Goal: Task Accomplishment & Management: Manage account settings

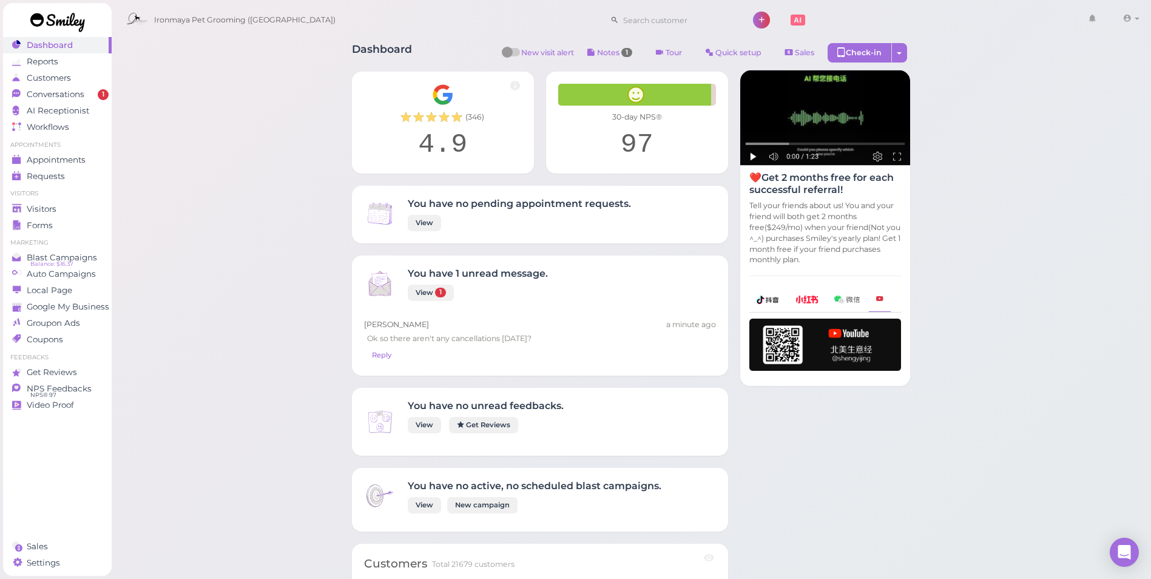
click at [619, 25] on input at bounding box center [678, 19] width 118 height 19
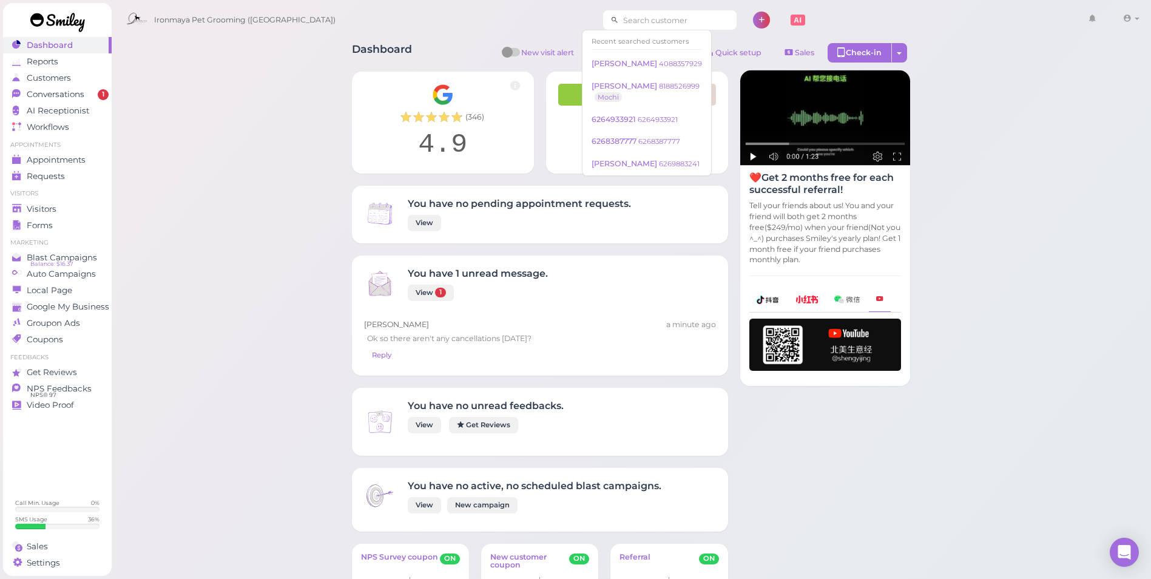
paste input "6268735997"
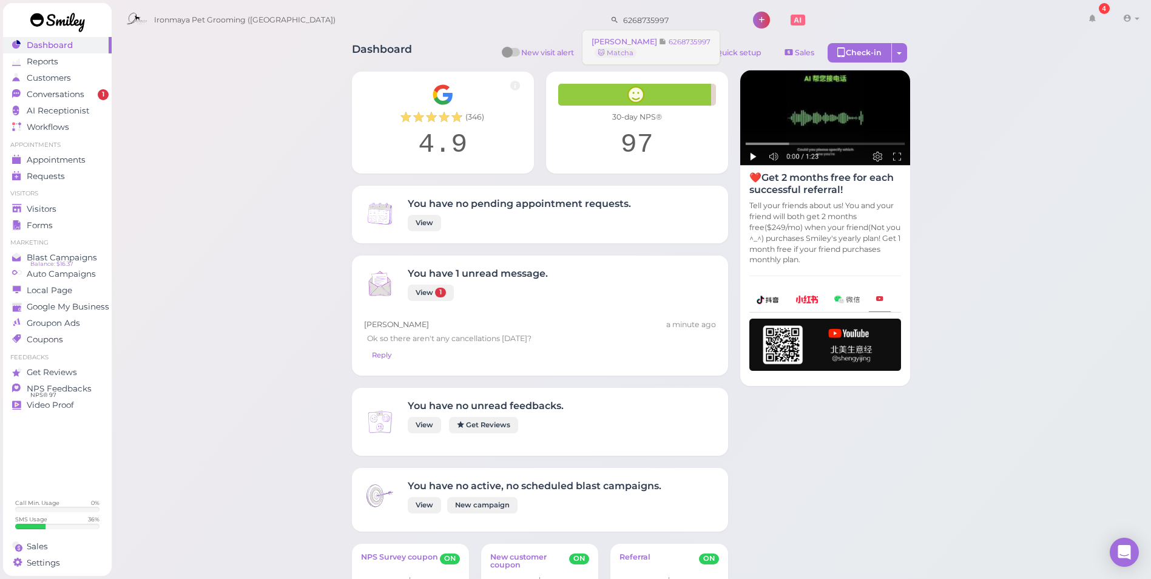
type input "6268735997"
click at [668, 38] on small "6268735997" at bounding box center [689, 42] width 42 height 8
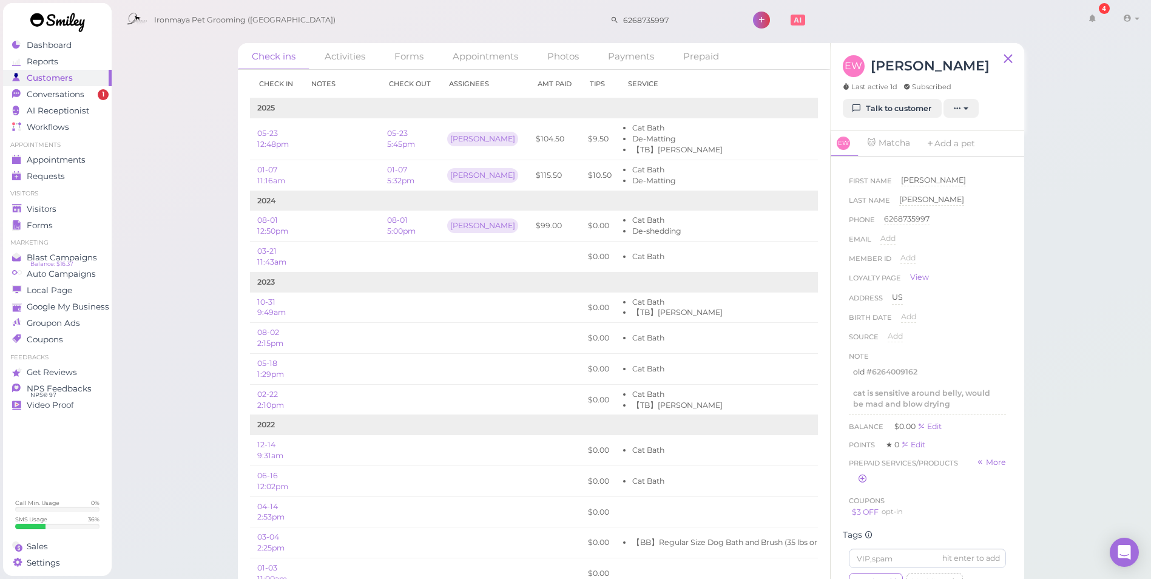
click at [1086, 220] on div "Check ins Activities Forms Appointments Photos Payments Prepaid Check in Notes …" at bounding box center [631, 293] width 1040 height 587
click at [81, 163] on span "Appointments" at bounding box center [57, 160] width 61 height 10
